Goal: Find specific page/section: Find specific page/section

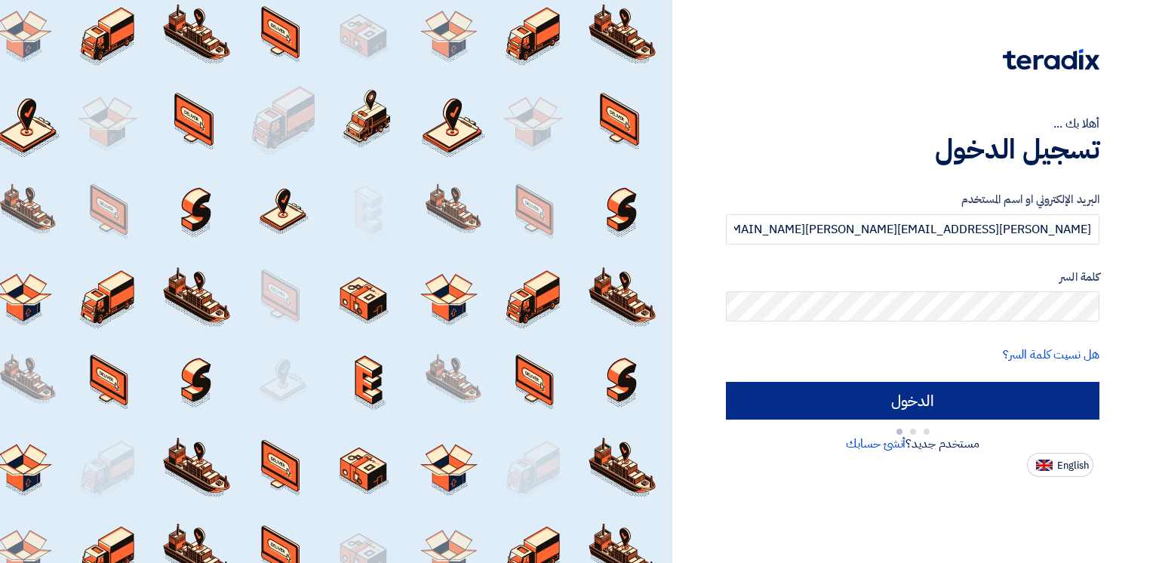
type input "Sign in"
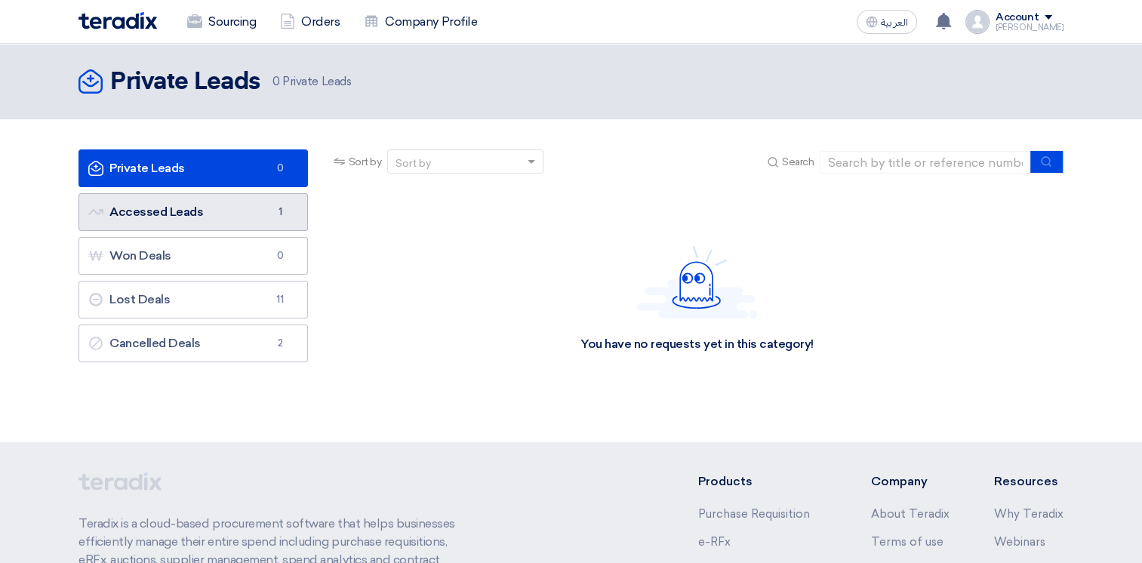
click at [237, 210] on link "Accessed Leads Accessed Leads 1" at bounding box center [192, 212] width 229 height 38
